Goal: Transaction & Acquisition: Purchase product/service

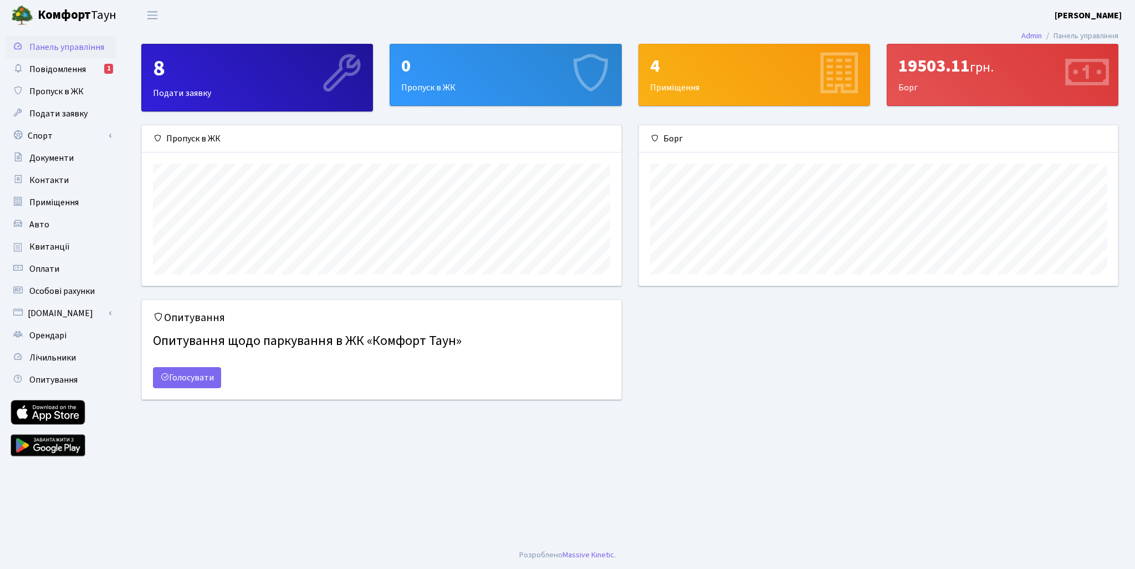
scroll to position [160, 479]
click at [74, 68] on span "Повідомлення" at bounding box center [57, 69] width 57 height 12
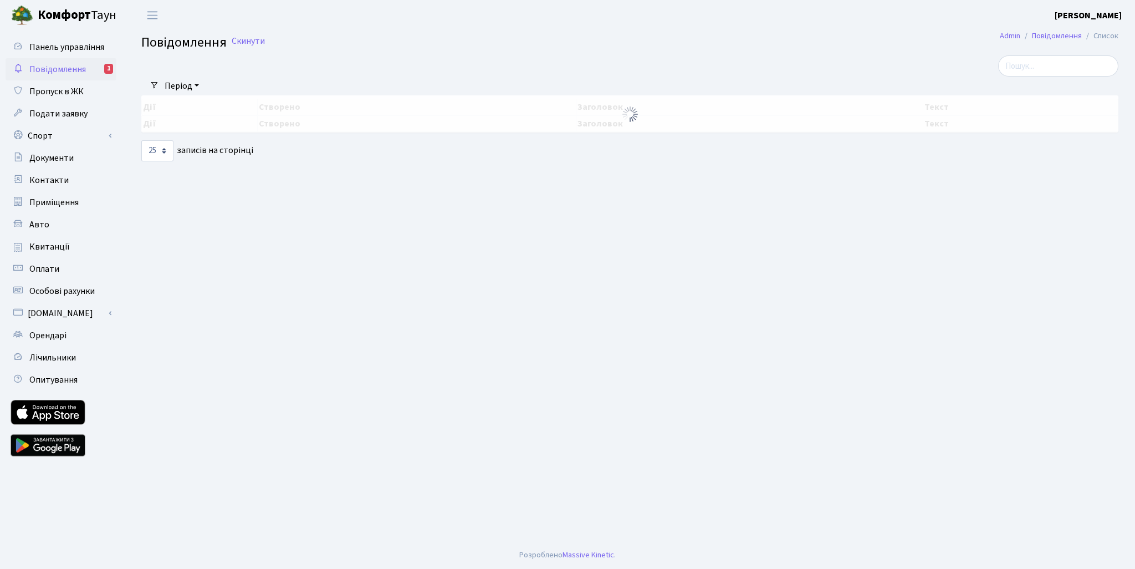
select select "25"
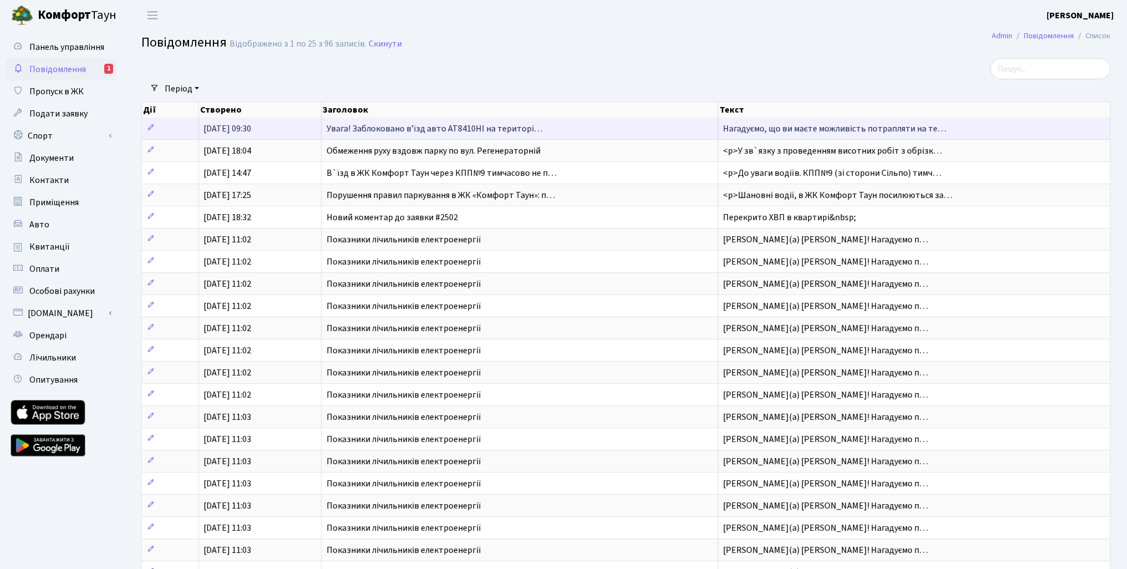
click at [459, 127] on span "Увага! Заблоковано вʼїзд авто АТ8410НІ на територі…" at bounding box center [434, 128] width 216 height 12
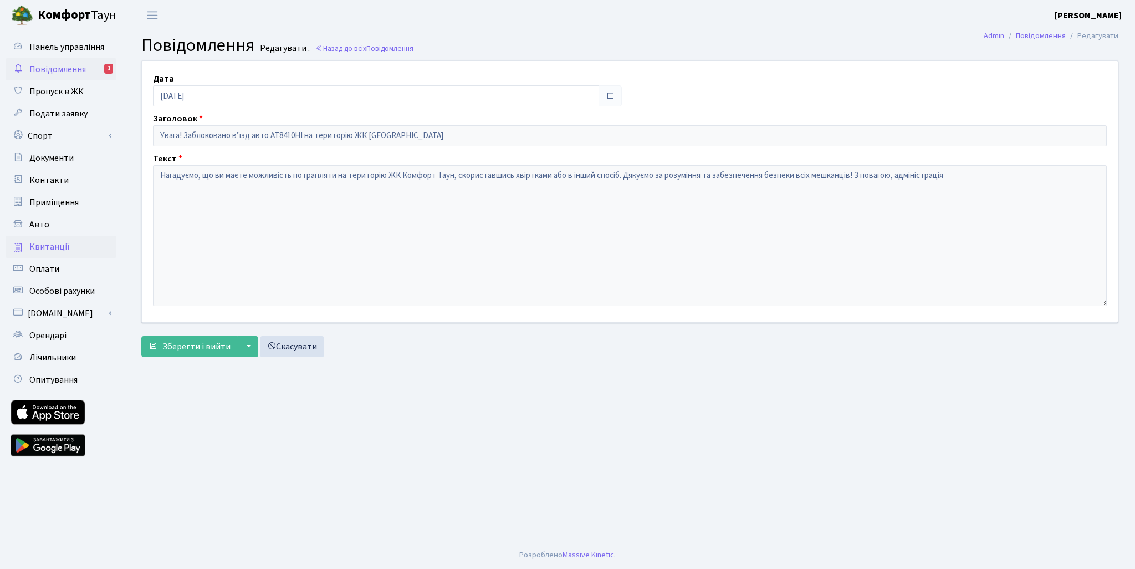
click at [48, 241] on span "Квитанції" at bounding box center [49, 247] width 40 height 12
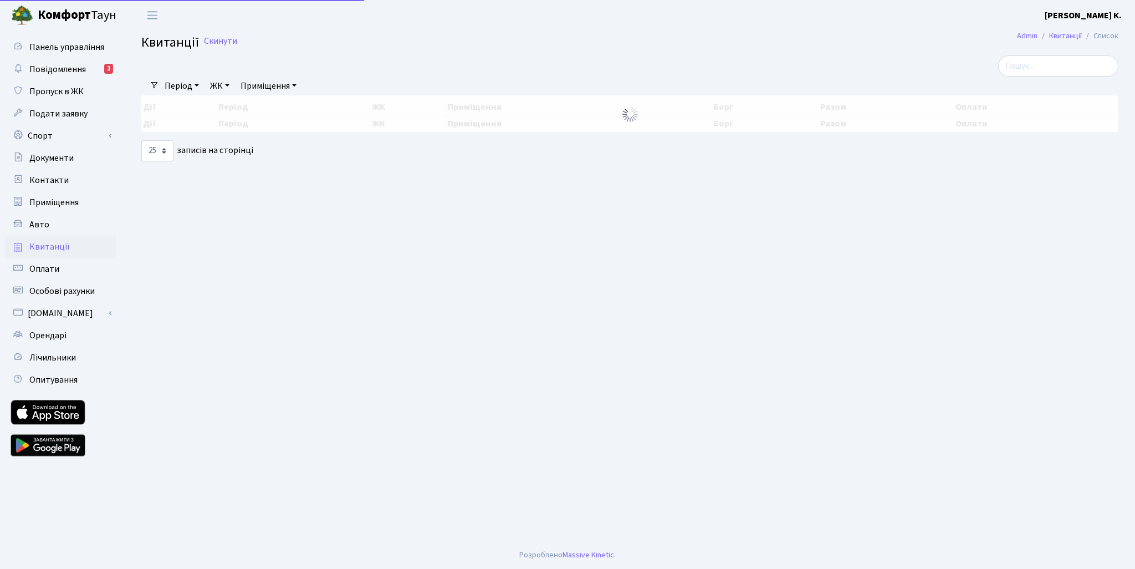
select select "25"
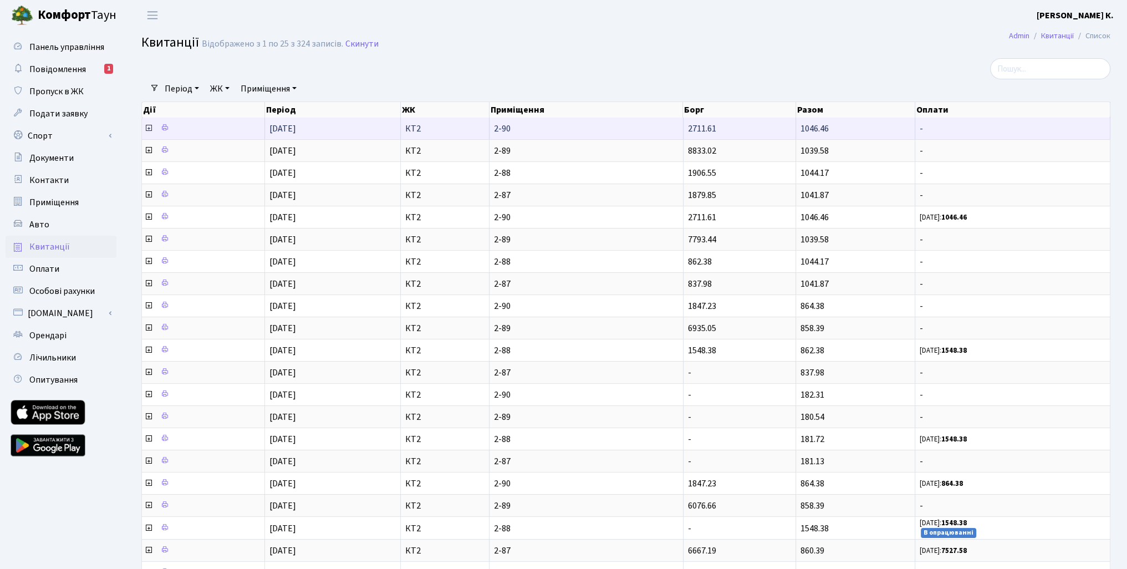
click at [948, 130] on span "-" at bounding box center [1012, 128] width 186 height 9
click at [149, 130] on icon at bounding box center [148, 128] width 9 height 9
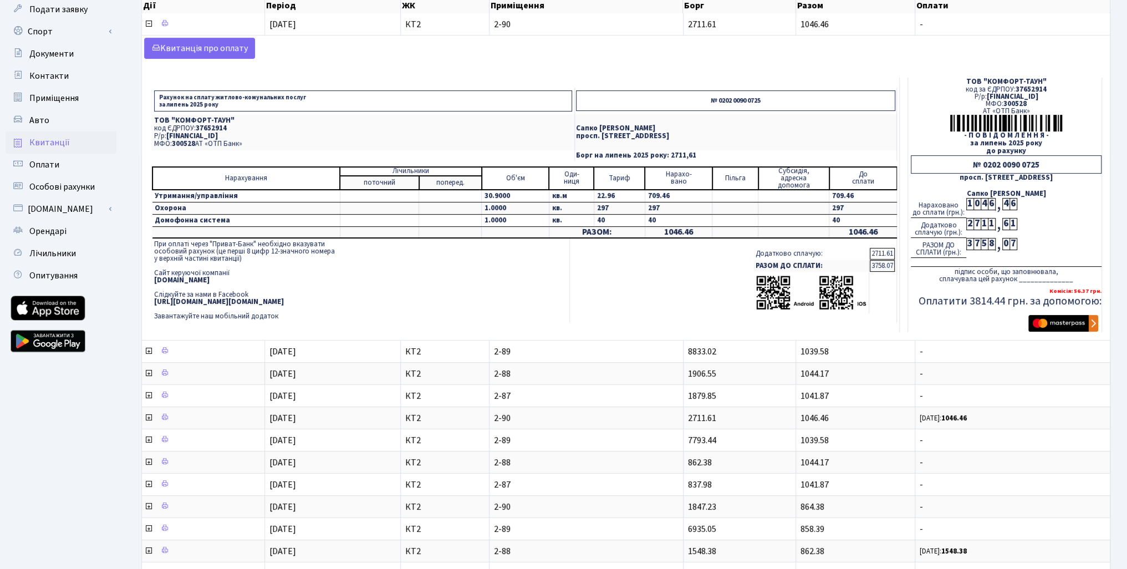
scroll to position [111, 0]
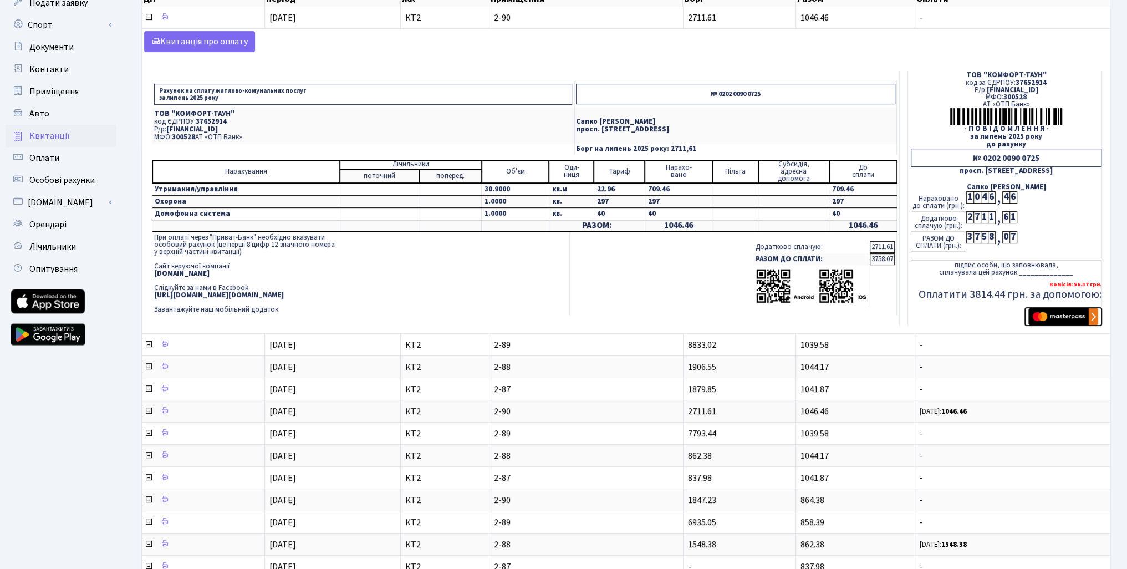
click at [1067, 316] on img "submit" at bounding box center [1063, 316] width 70 height 17
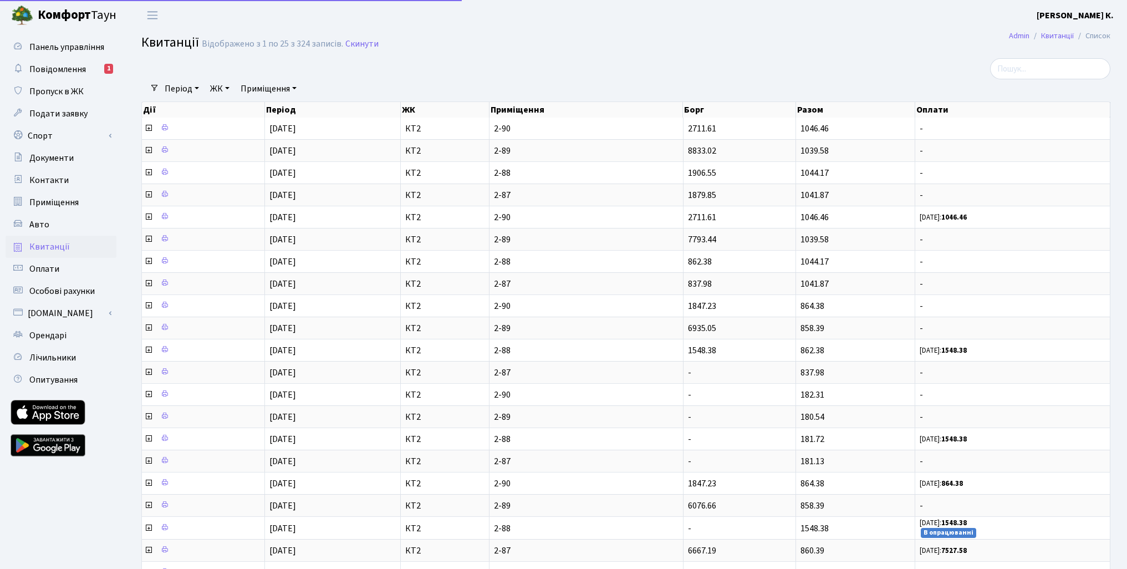
select select "25"
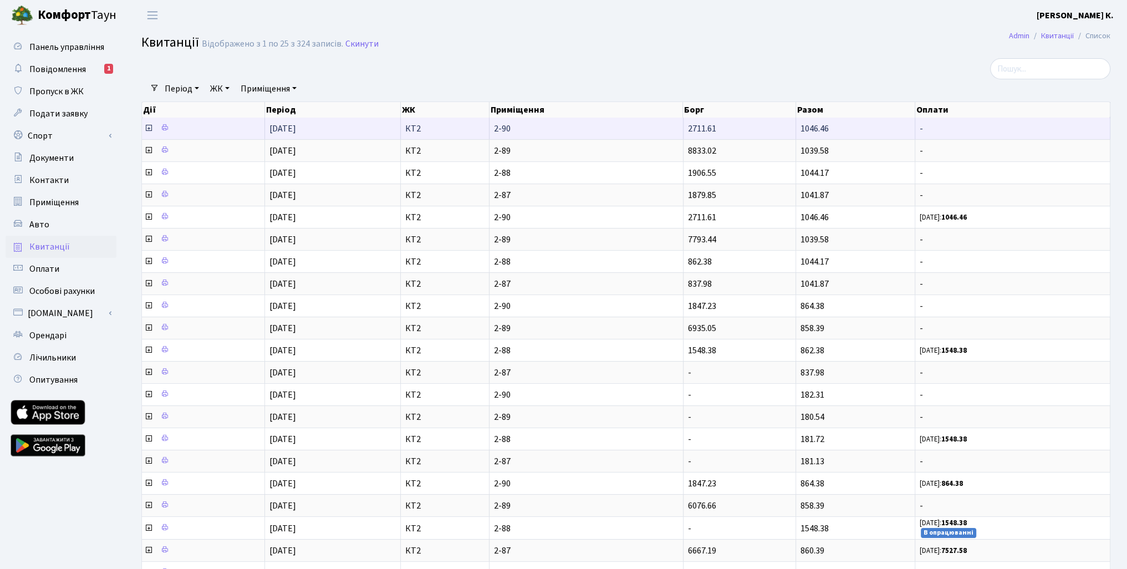
click at [149, 129] on icon at bounding box center [148, 128] width 9 height 9
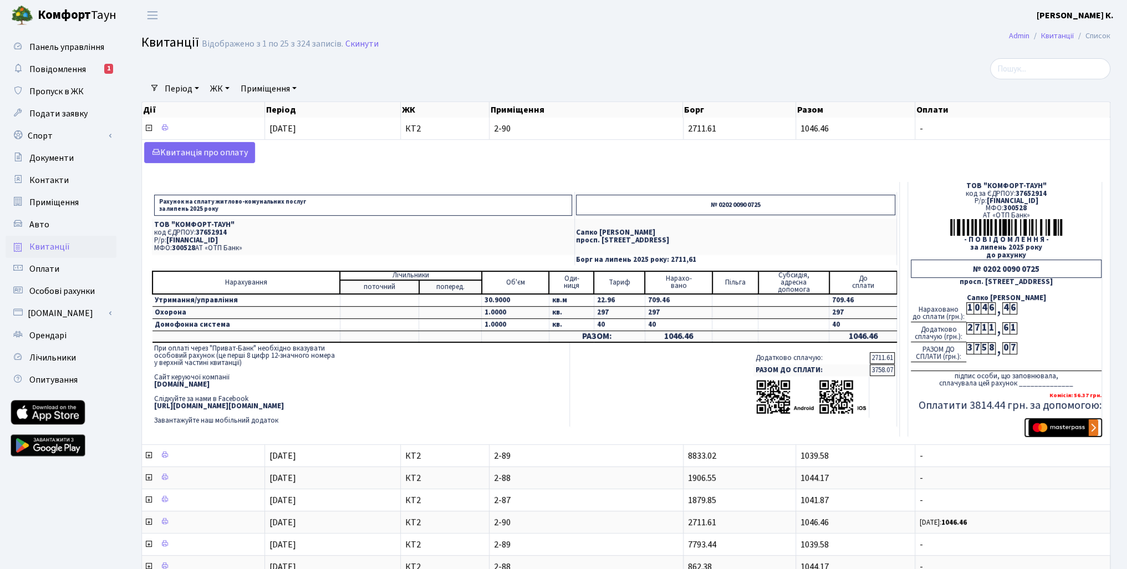
click at [1060, 425] on img "submit" at bounding box center [1063, 427] width 70 height 17
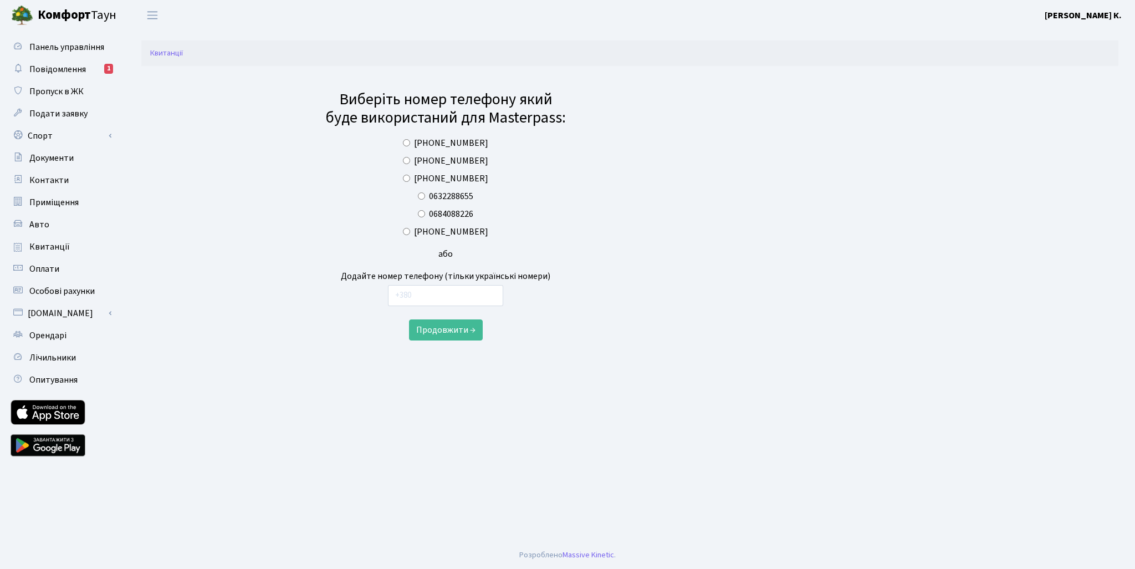
click at [410, 231] on input "+380509787685" at bounding box center [406, 231] width 7 height 7
radio input "true"
click at [468, 328] on button "Продовжити →" at bounding box center [446, 329] width 74 height 21
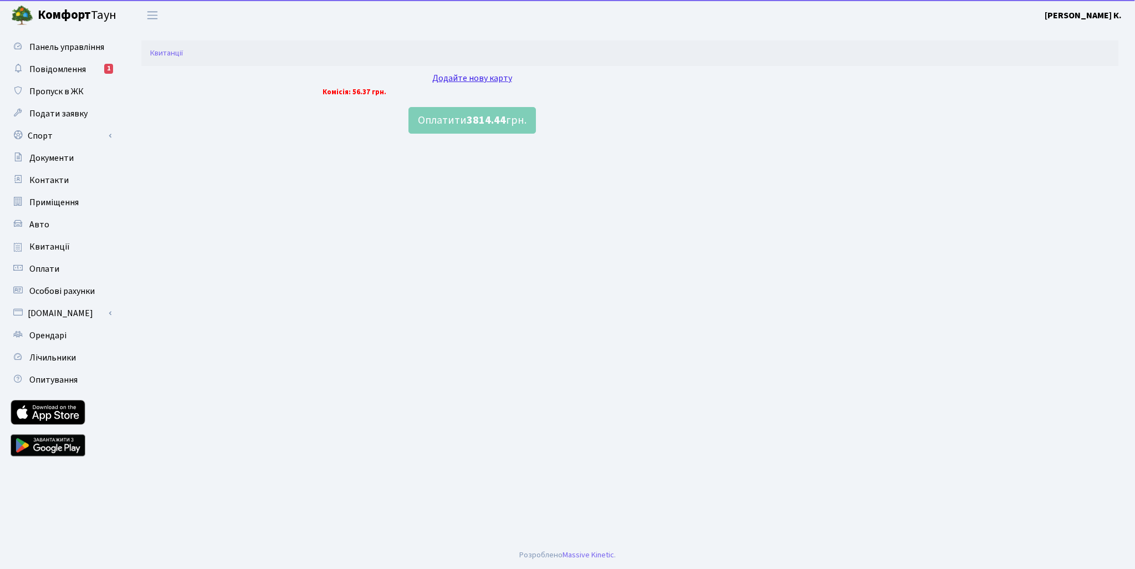
click at [474, 80] on div "Додайте нову карту" at bounding box center [472, 77] width 299 height 13
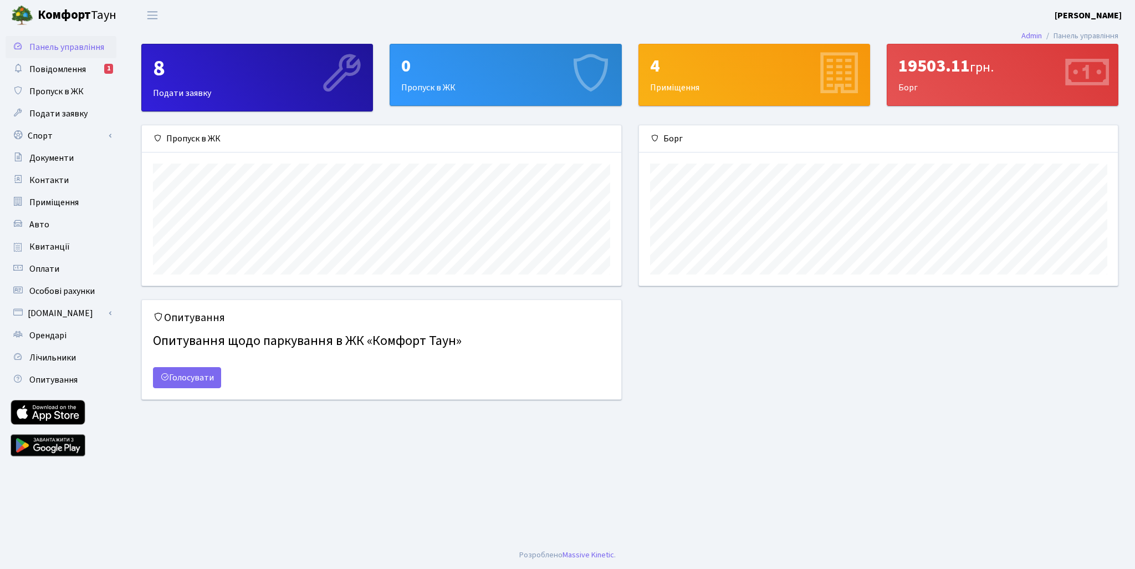
scroll to position [160, 479]
click at [49, 242] on span "Квитанції" at bounding box center [49, 247] width 40 height 12
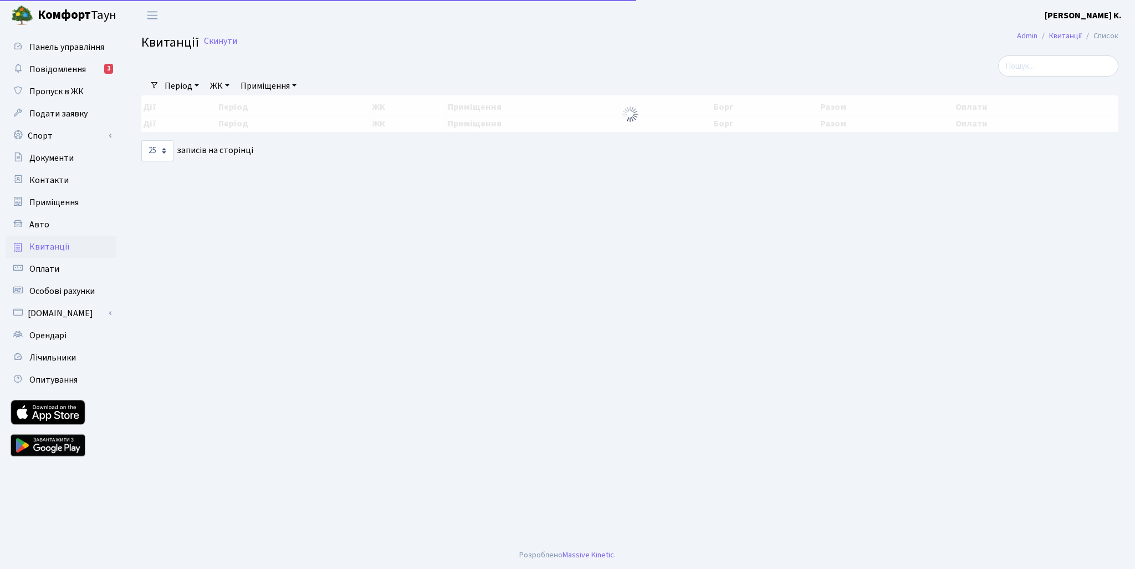
select select "25"
click at [50, 266] on span "Оплати" at bounding box center [44, 269] width 30 height 12
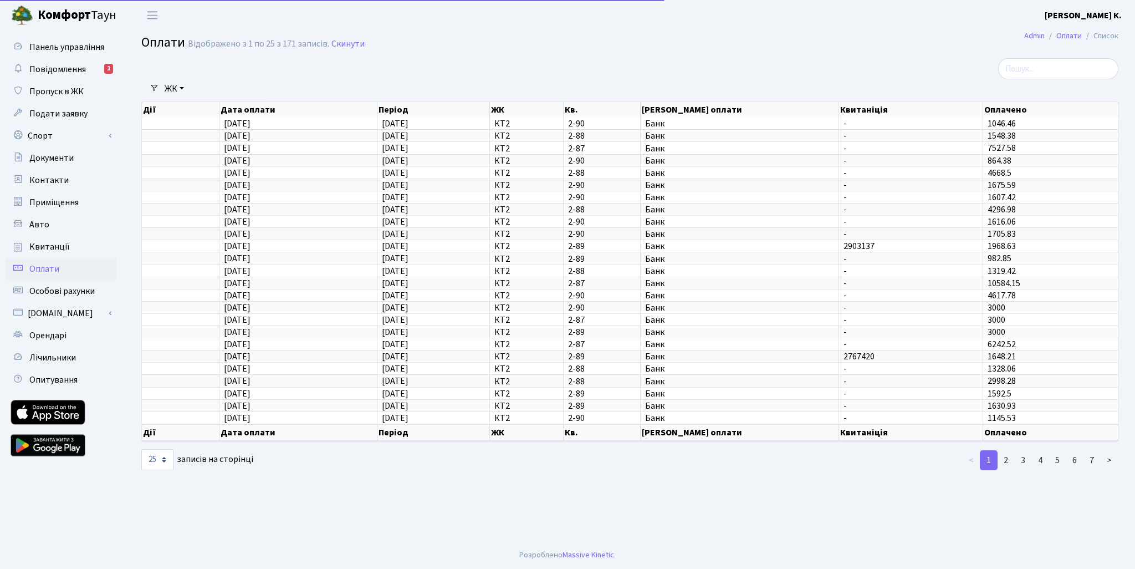
select select "25"
click at [35, 311] on link "[DOMAIN_NAME]" at bounding box center [61, 313] width 111 height 22
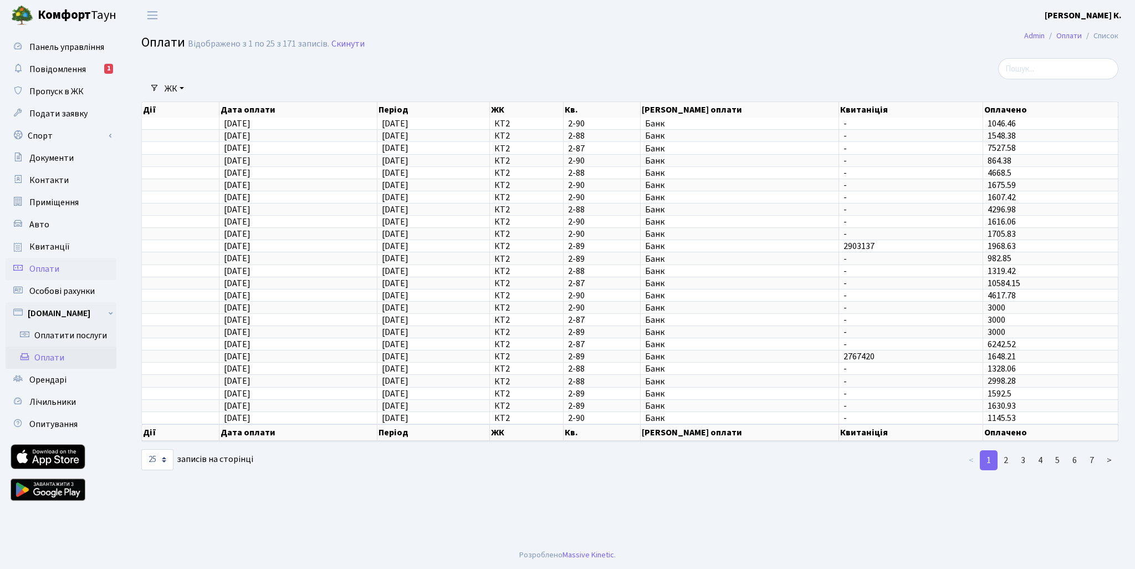
click at [60, 353] on link "Оплати" at bounding box center [61, 357] width 111 height 22
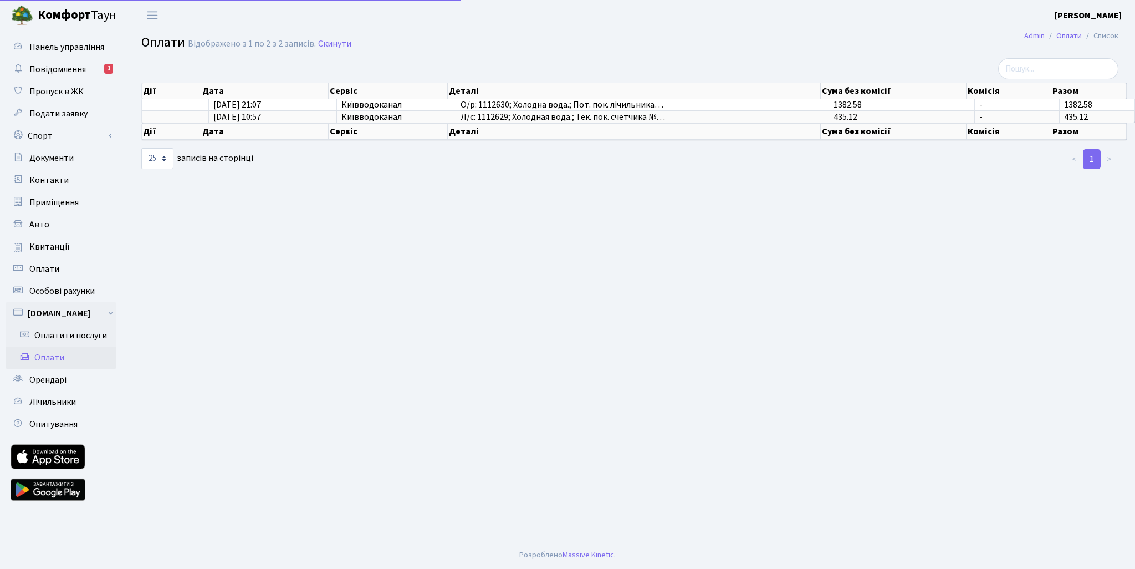
select select "25"
click at [68, 331] on link "Оплатити послуги" at bounding box center [61, 335] width 111 height 22
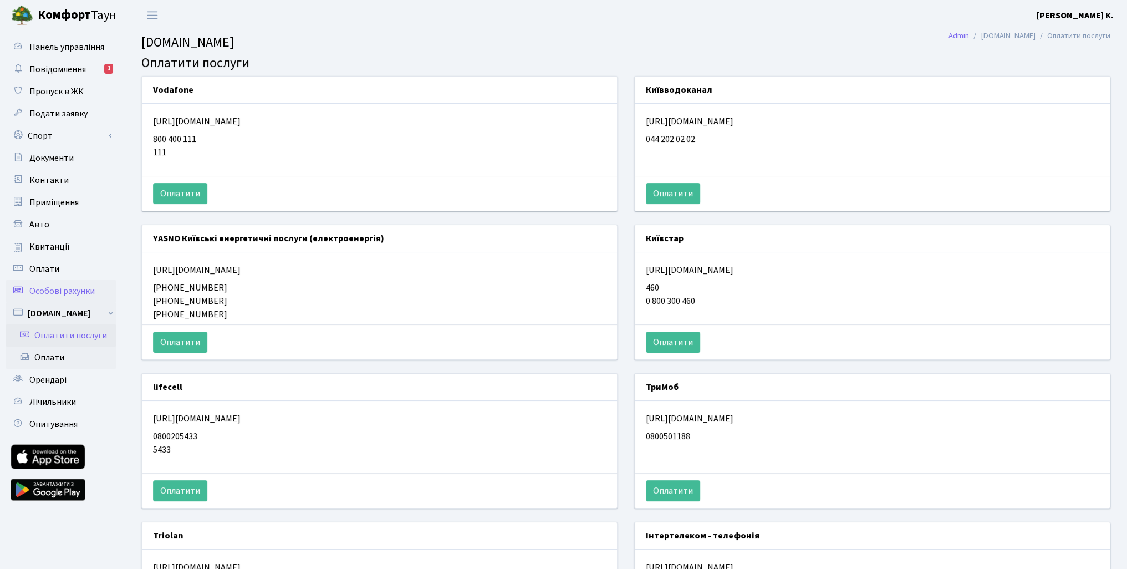
click at [57, 291] on span "Особові рахунки" at bounding box center [61, 291] width 65 height 12
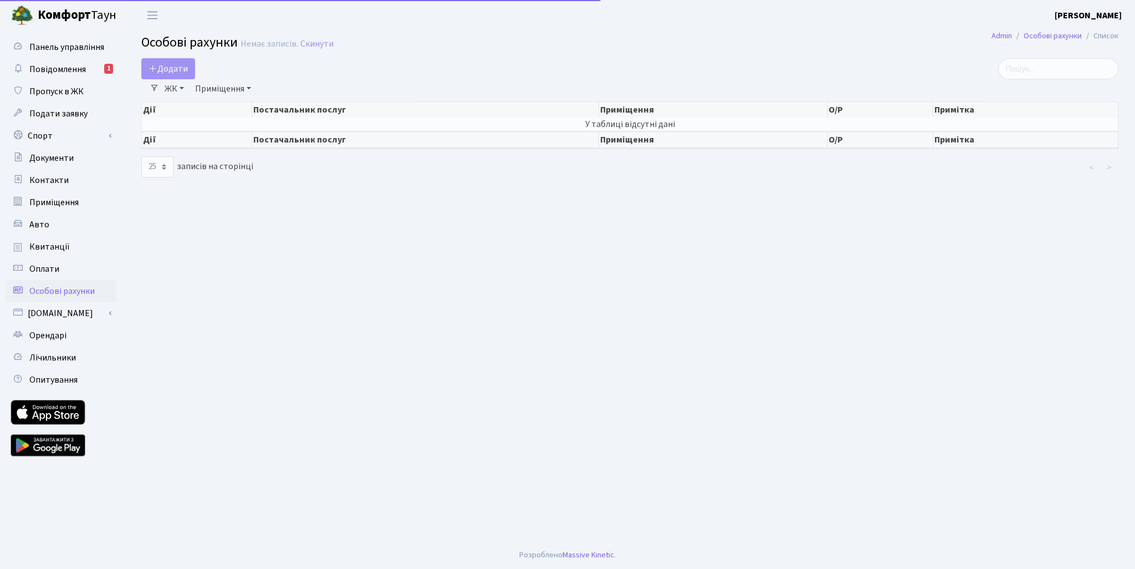
select select "25"
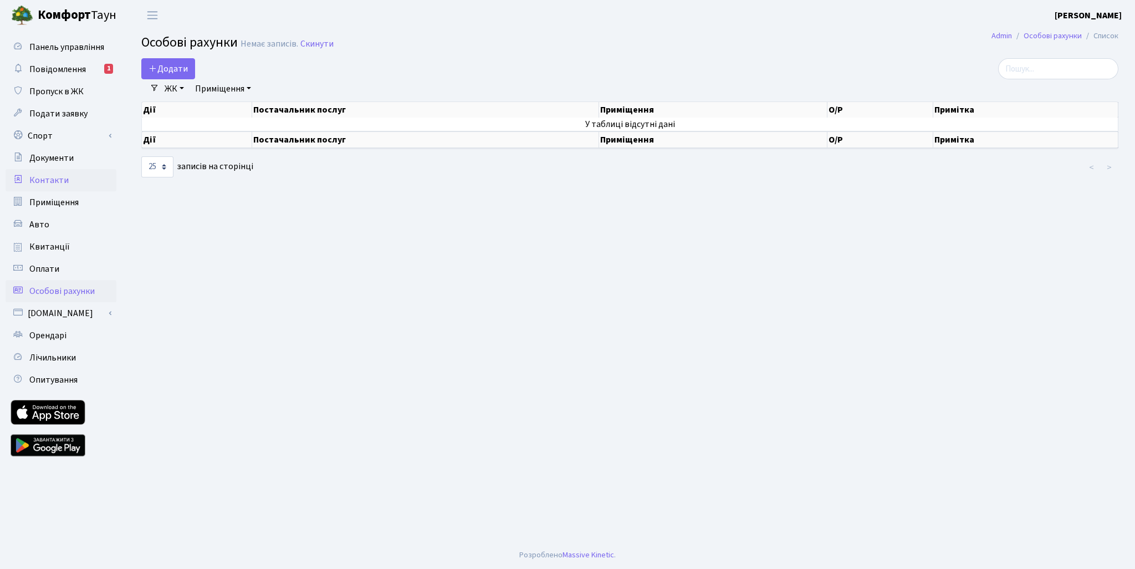
click at [51, 177] on span "Контакти" at bounding box center [48, 180] width 39 height 12
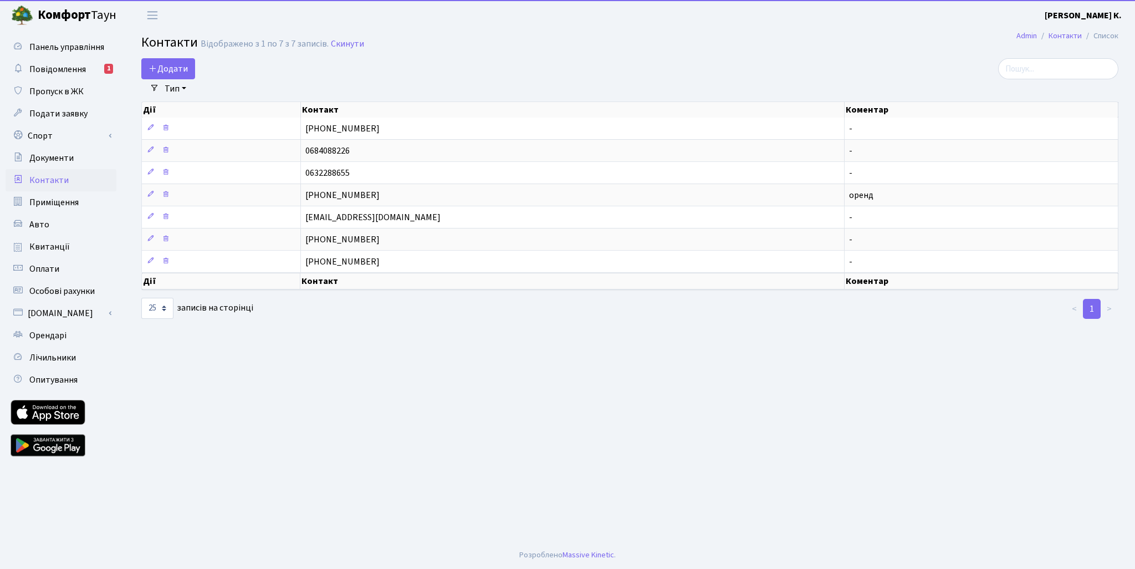
select select "25"
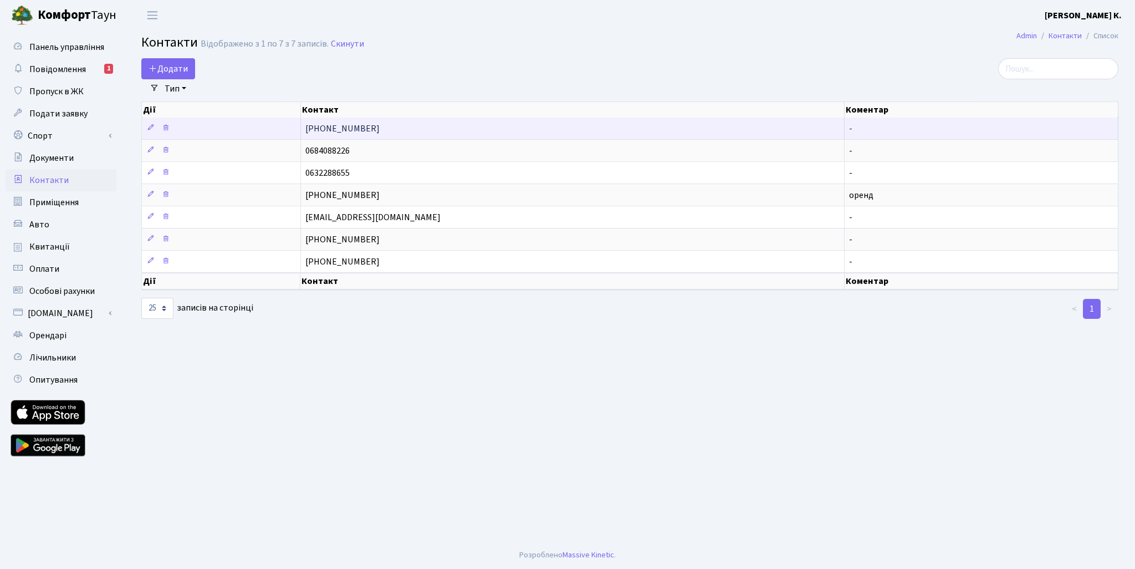
click at [355, 126] on span "[PHONE_NUMBER]" at bounding box center [342, 128] width 74 height 12
